Goal: Task Accomplishment & Management: Use online tool/utility

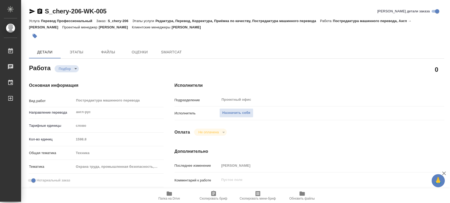
type textarea "x"
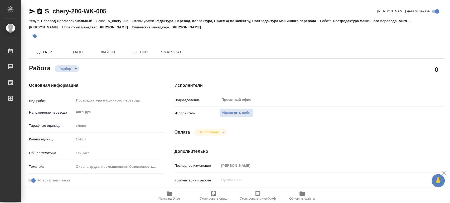
type textarea "x"
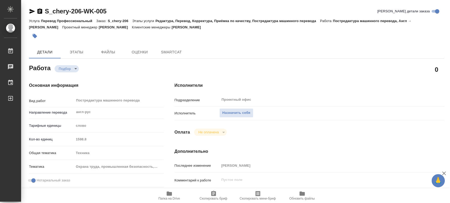
type textarea "x"
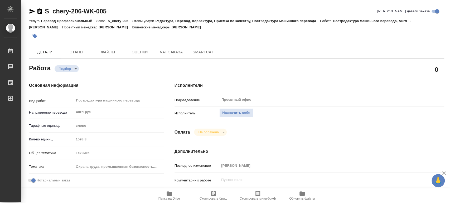
type textarea "x"
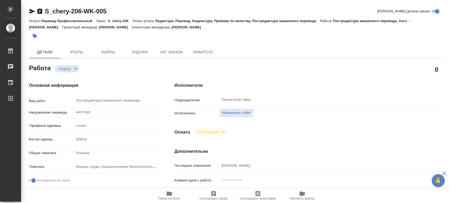
click at [170, 199] on span "Папка на Drive" at bounding box center [169, 199] width 22 height 4
type textarea "x"
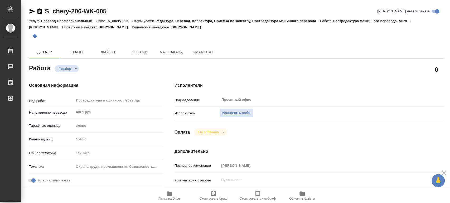
type textarea "x"
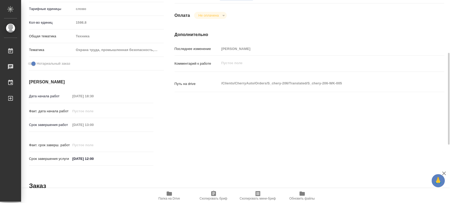
scroll to position [58, 0]
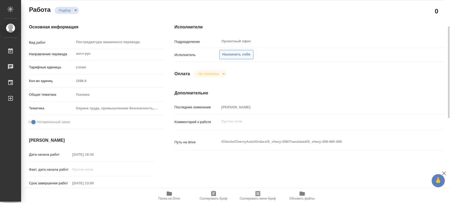
click at [234, 53] on span "Назначить себя" at bounding box center [236, 55] width 28 height 6
type textarea "x"
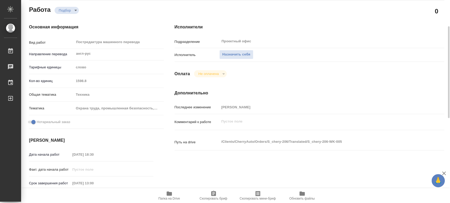
type textarea "x"
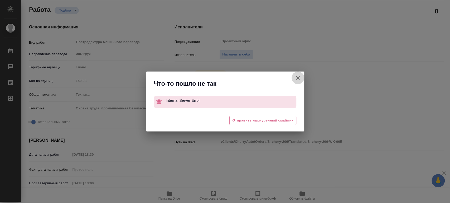
click at [297, 77] on icon "button" at bounding box center [298, 78] width 6 height 6
type textarea "x"
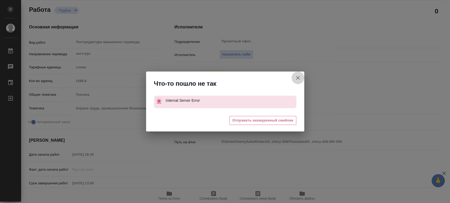
type textarea "x"
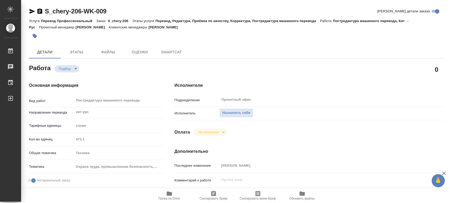
type textarea "x"
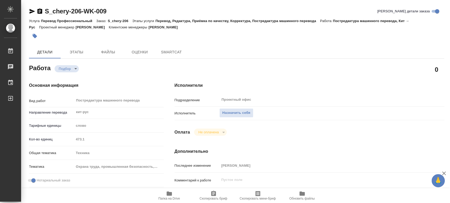
type textarea "x"
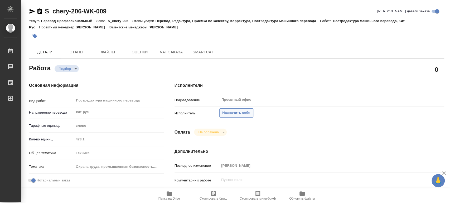
type textarea "x"
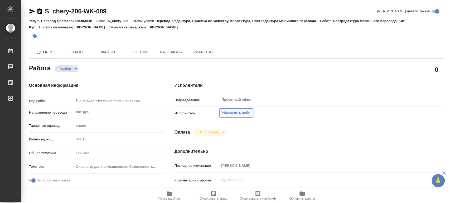
type textarea "x"
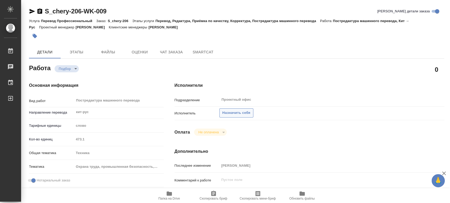
click at [227, 113] on span "Назначить себя" at bounding box center [236, 113] width 28 height 6
type textarea "x"
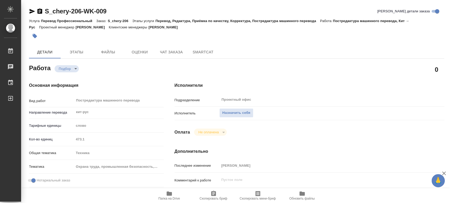
type textarea "x"
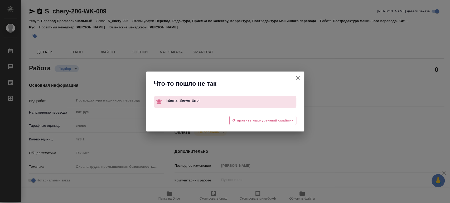
click at [297, 77] on icon "button" at bounding box center [298, 78] width 6 height 6
type textarea "x"
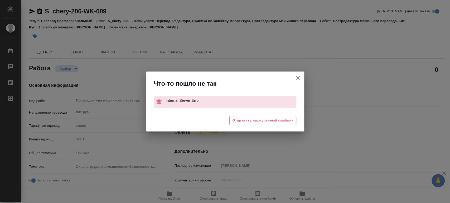
type textarea "x"
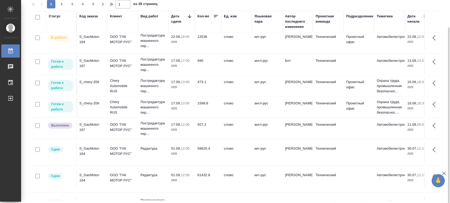
scroll to position [56, 0]
